Goal: Consume media (video, audio)

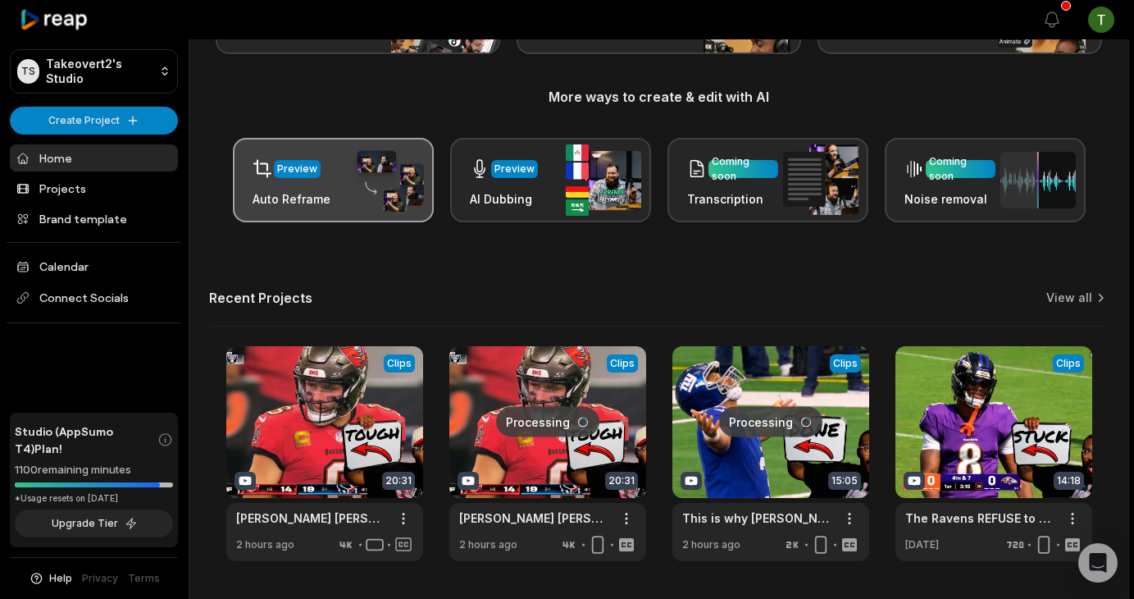
scroll to position [220, 0]
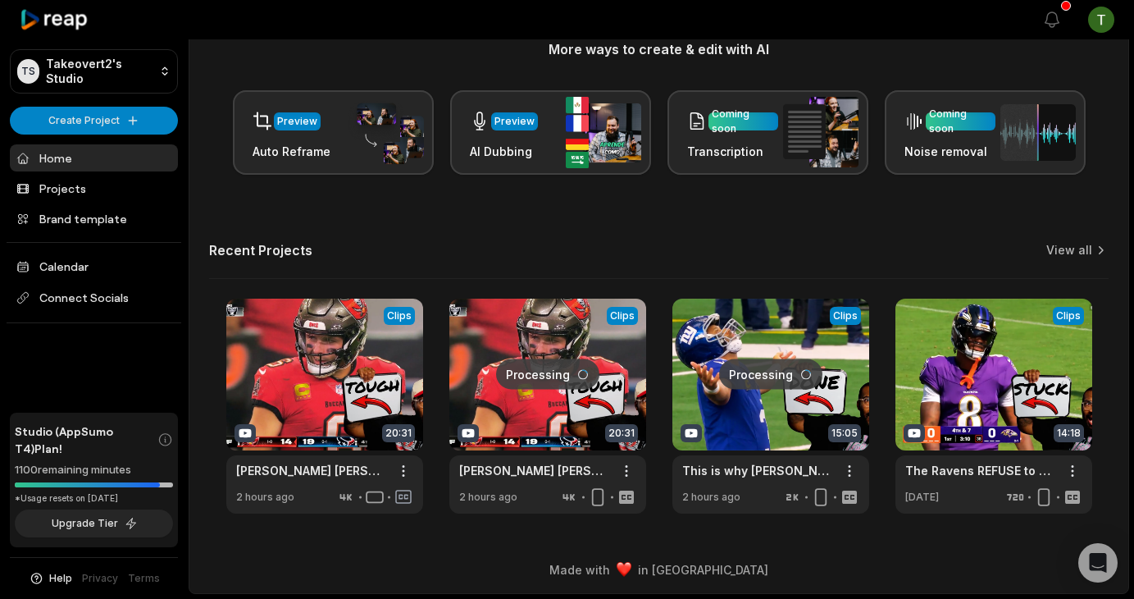
click at [802, 323] on link at bounding box center [771, 406] width 197 height 215
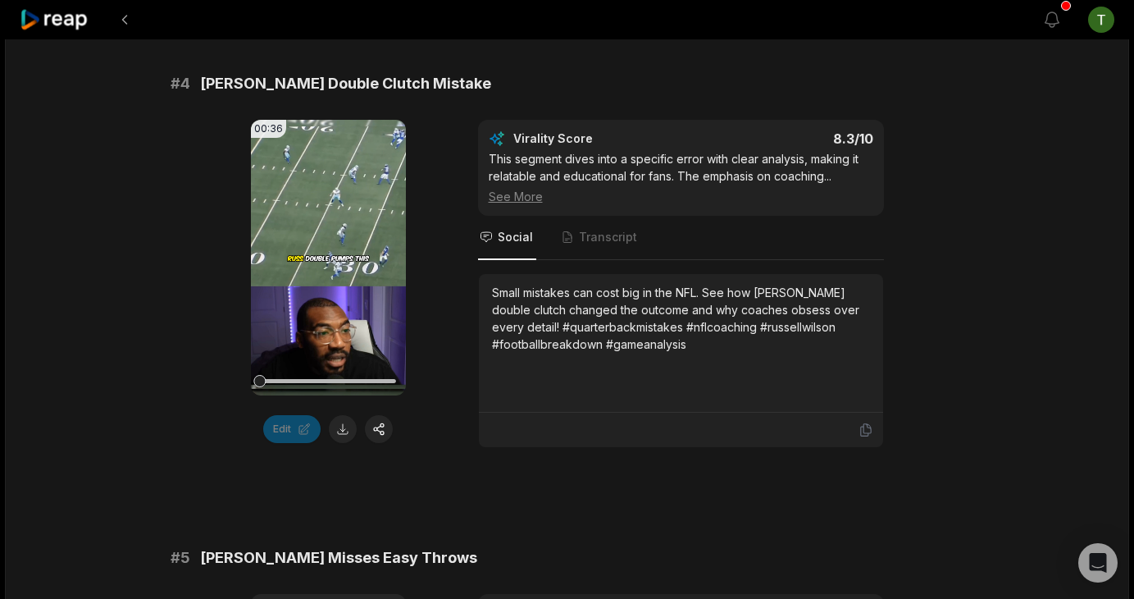
scroll to position [276, 0]
